Goal: Transaction & Acquisition: Subscribe to service/newsletter

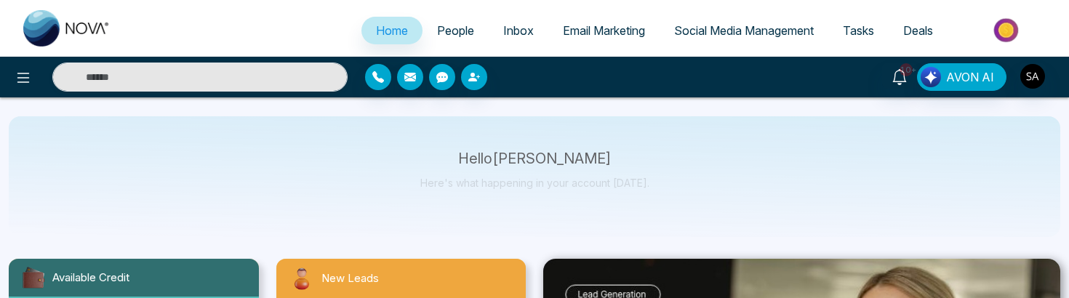
select select "*"
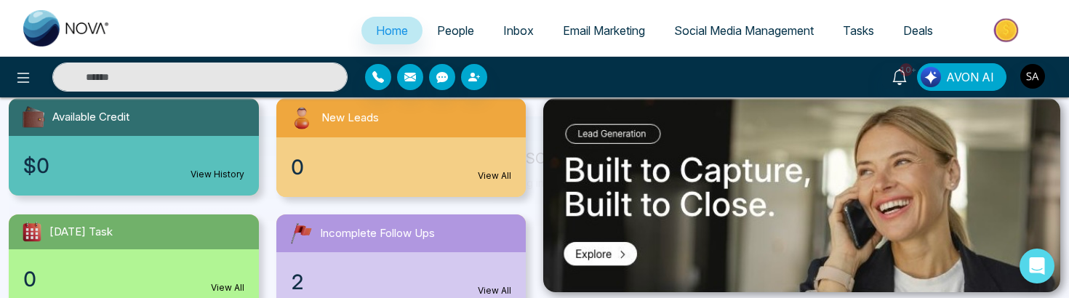
scroll to position [95, 0]
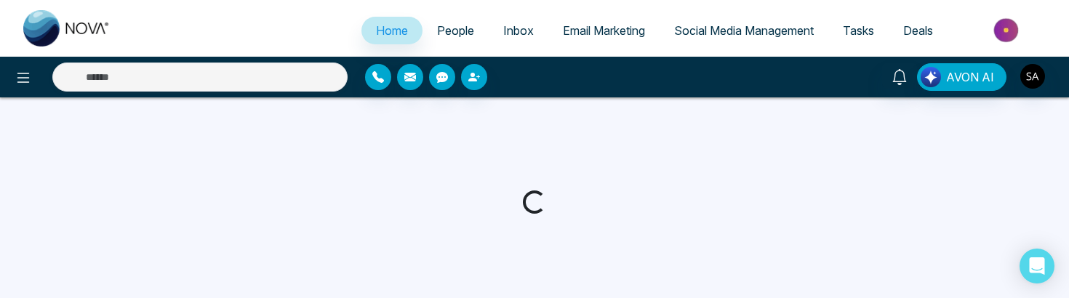
select select "*"
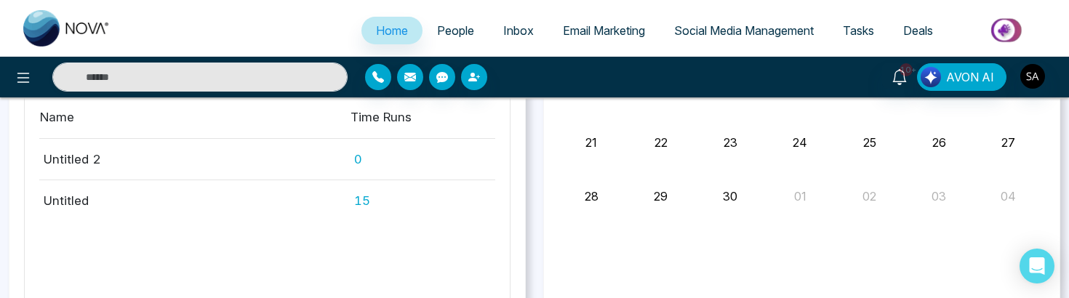
scroll to position [1290, 0]
